Goal: Navigation & Orientation: Find specific page/section

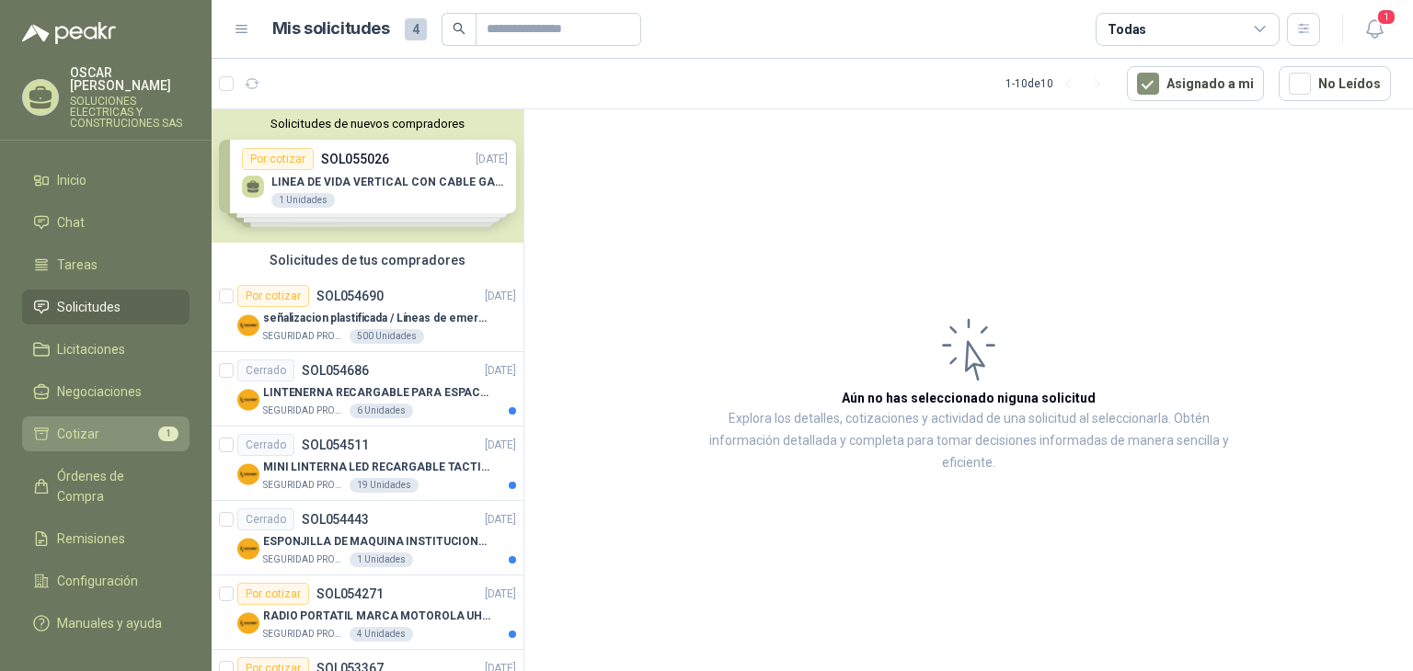
click at [119, 424] on li "Cotizar 1" at bounding box center [105, 434] width 145 height 20
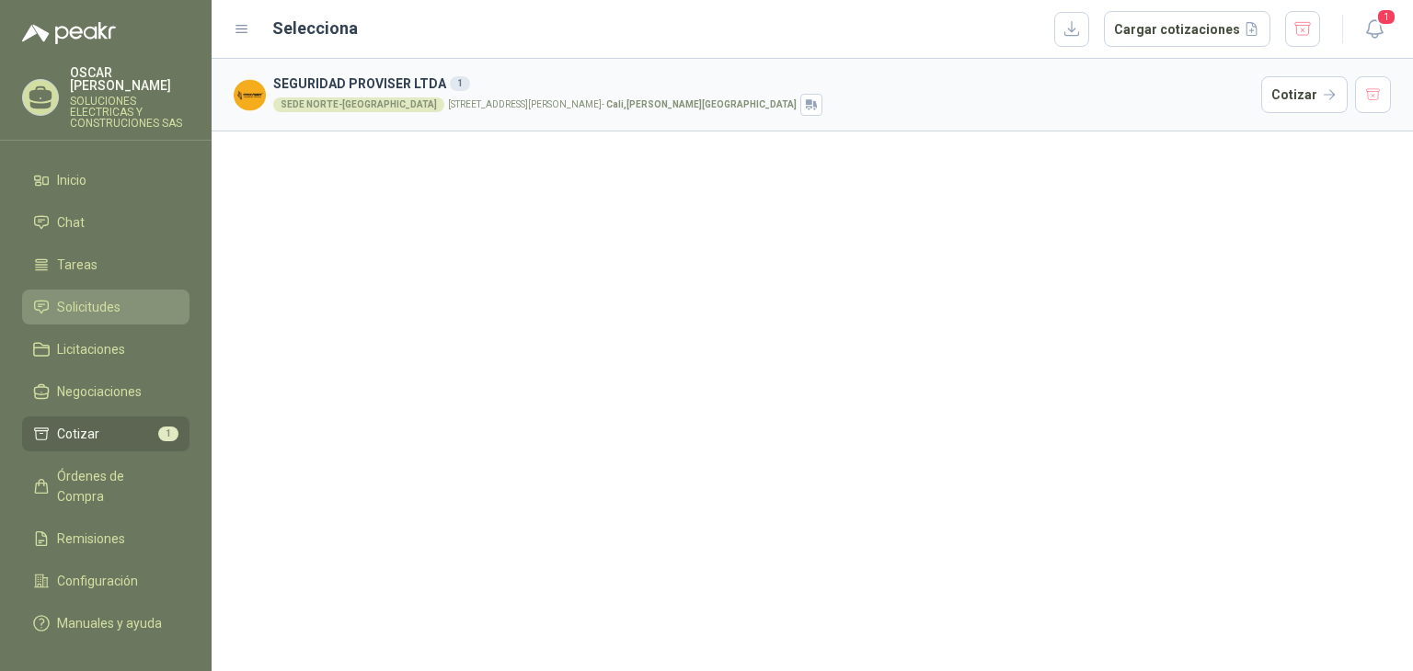
click at [97, 303] on span "Solicitudes" at bounding box center [88, 307] width 63 height 20
